Goal: Find specific page/section: Find specific page/section

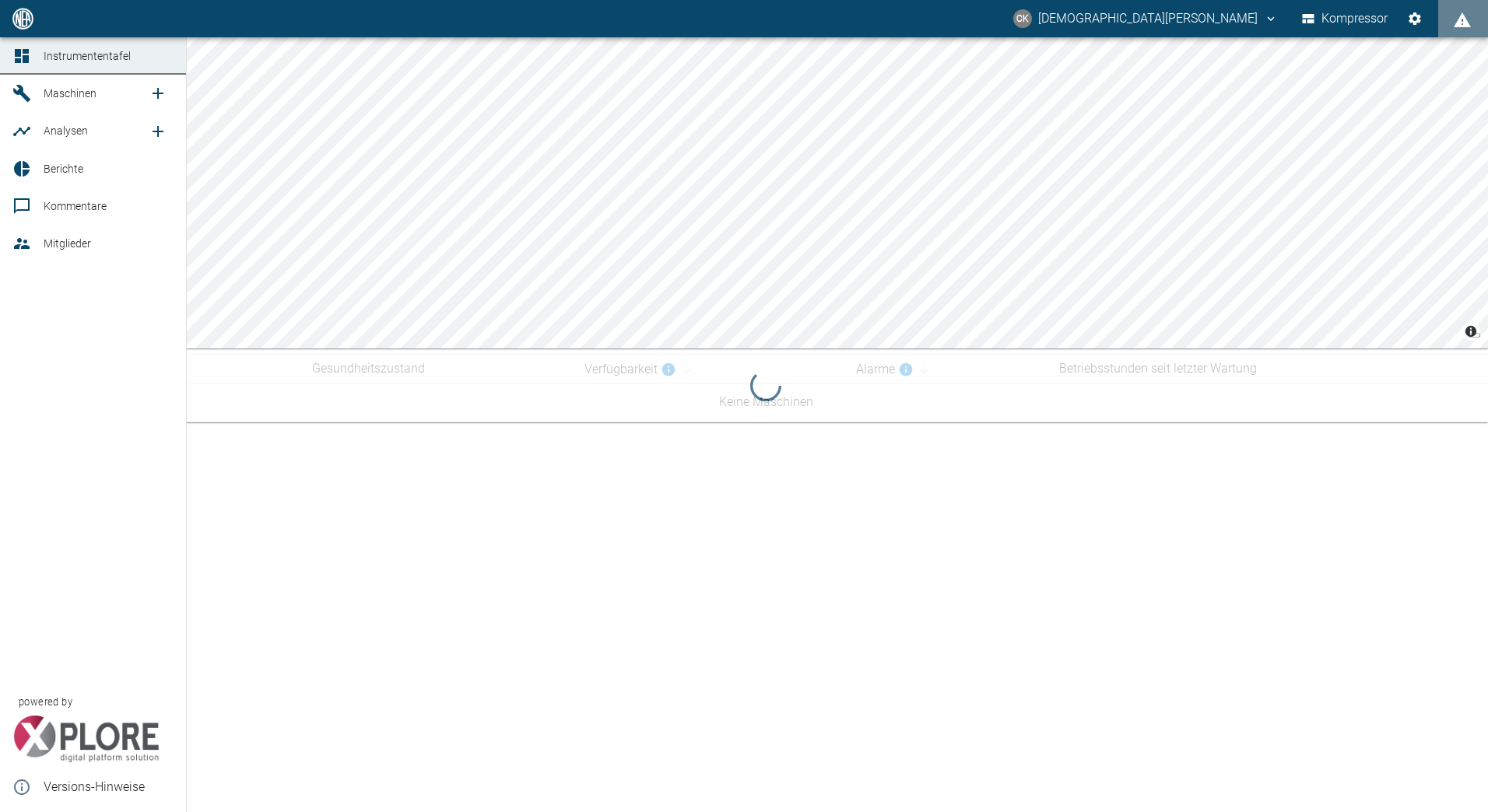
click at [13, 103] on icon at bounding box center [22, 93] width 19 height 19
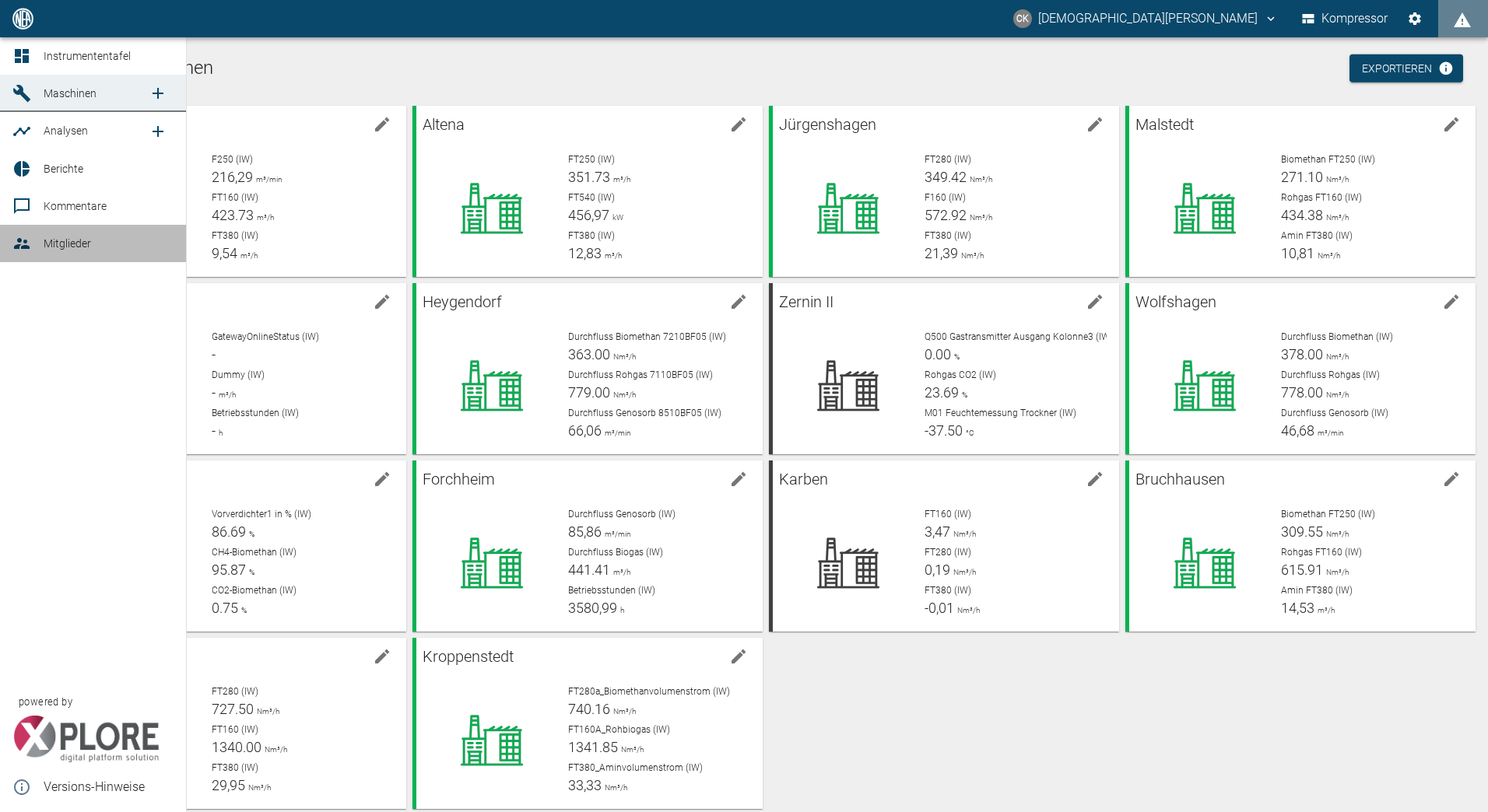
click at [24, 240] on icon at bounding box center [22, 243] width 16 height 11
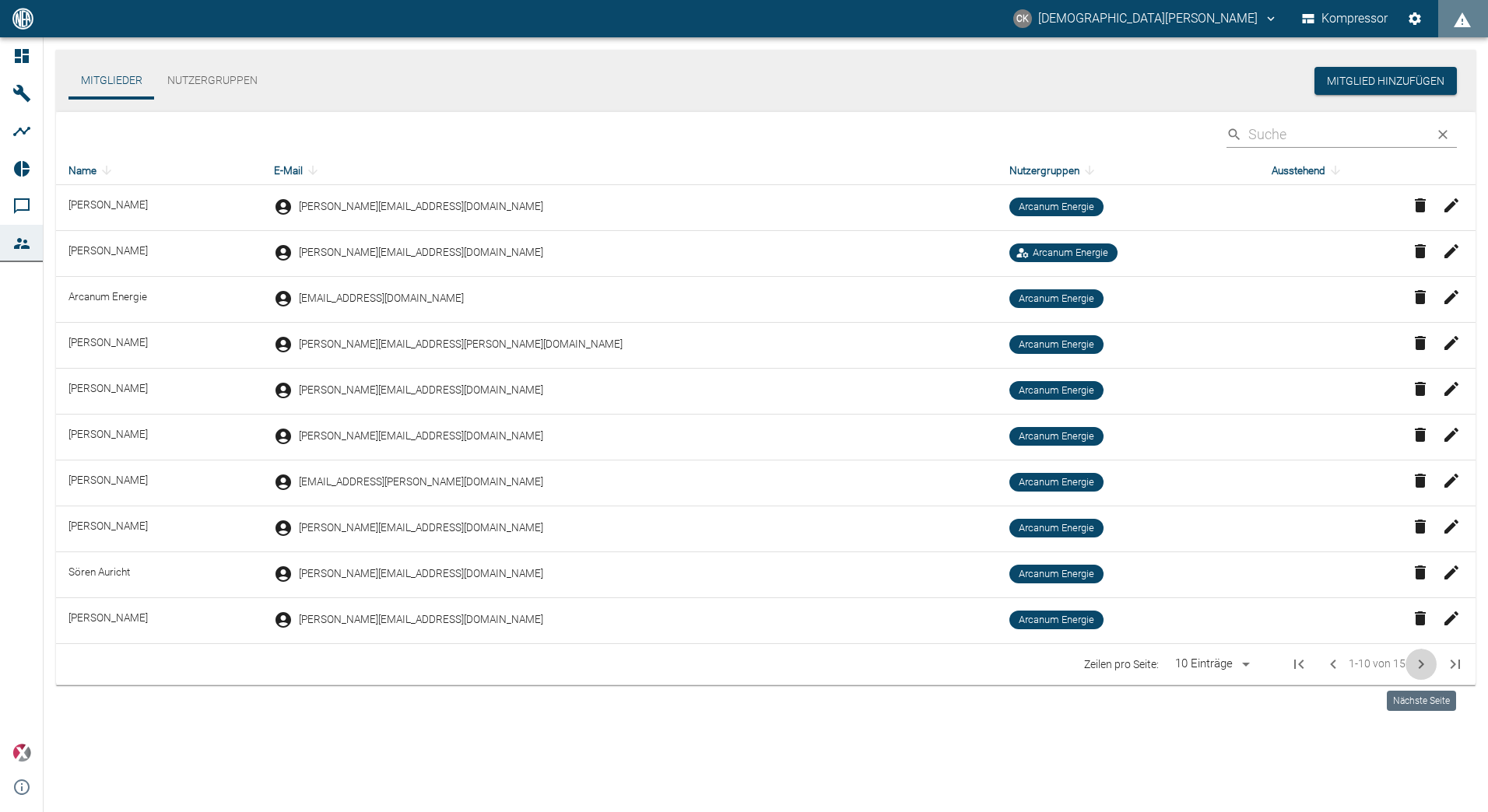
click at [1421, 661] on icon "Nächste Seite" at bounding box center [1421, 665] width 5 height 9
